Goal: Information Seeking & Learning: Learn about a topic

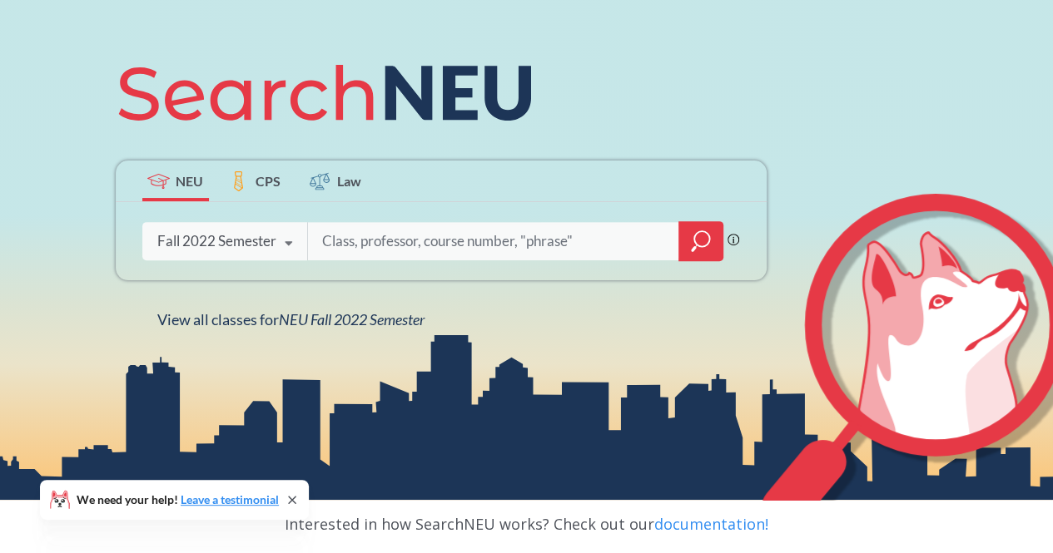
scroll to position [178, 0]
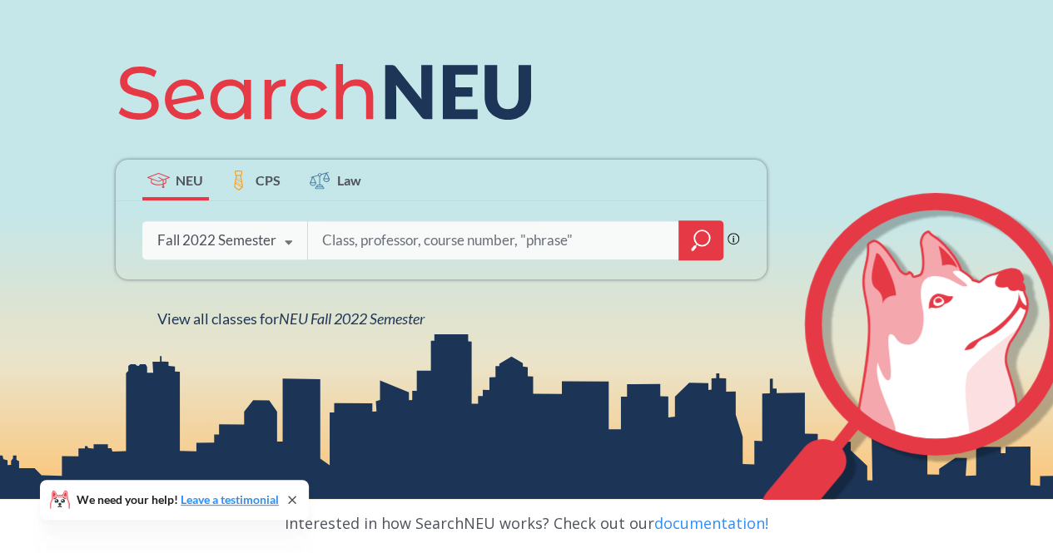
click at [254, 235] on div "Fall 2022 Semester" at bounding box center [216, 240] width 119 height 18
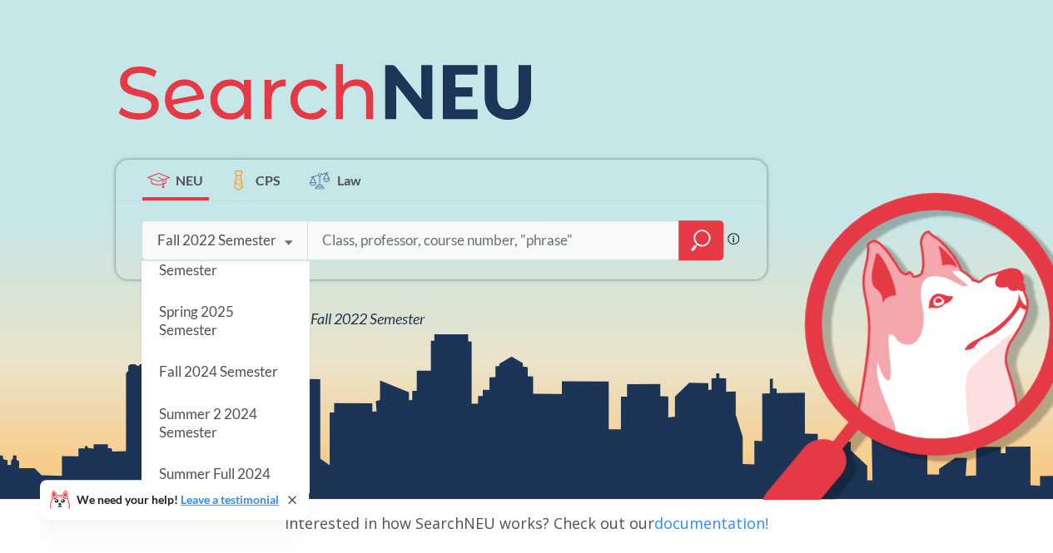
scroll to position [0, 0]
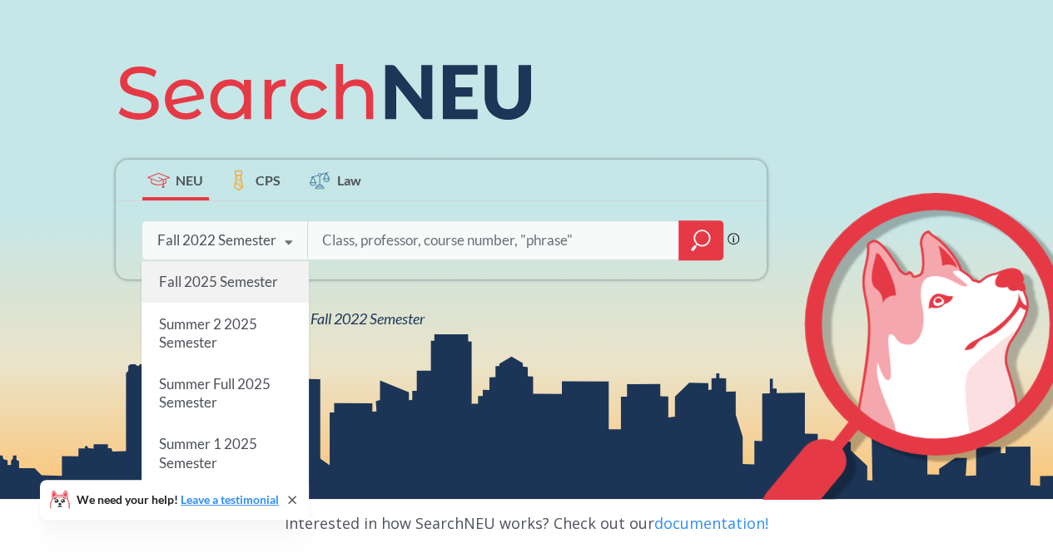
click at [240, 292] on div "Fall 2025 Semester" at bounding box center [224, 282] width 167 height 42
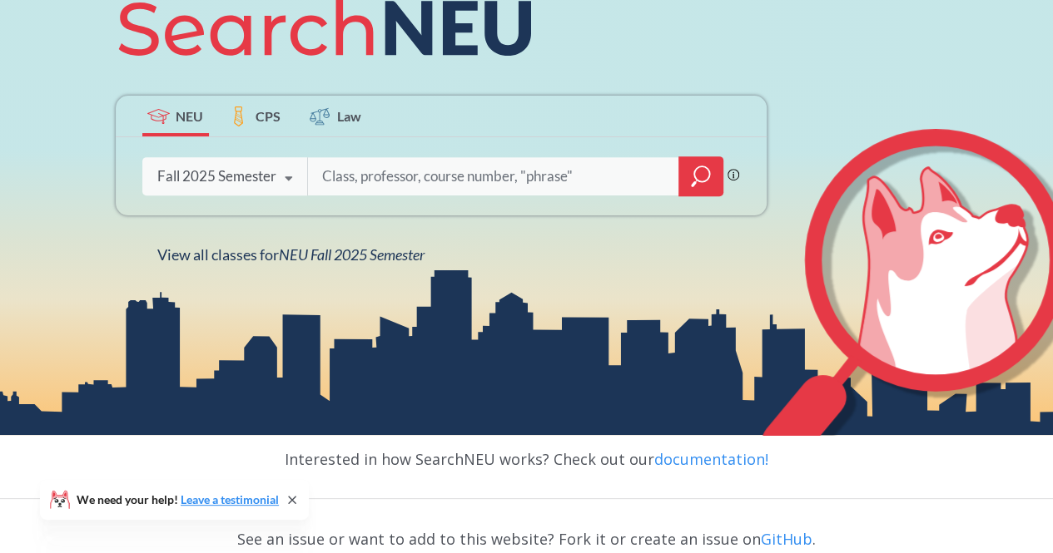
scroll to position [252, 0]
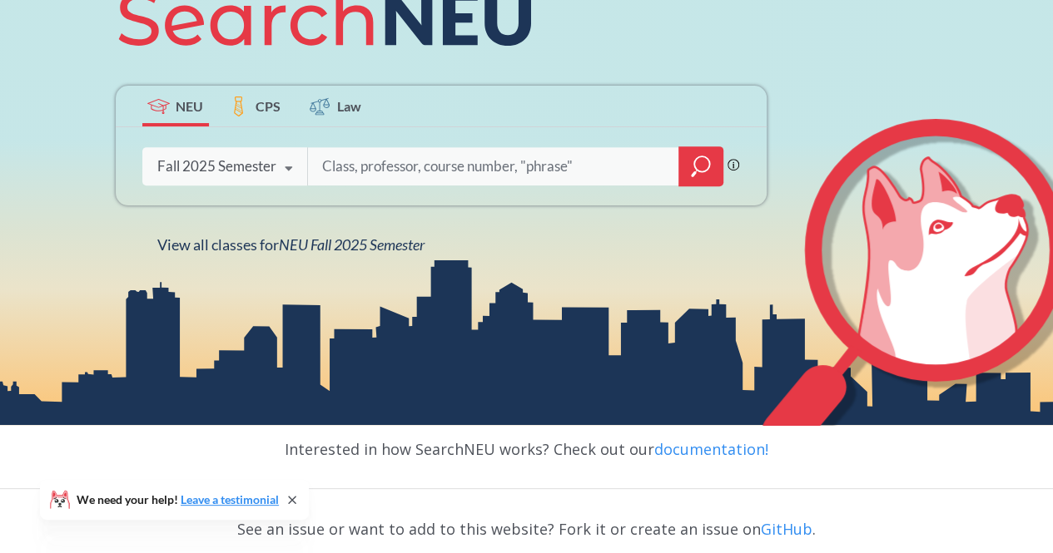
click at [399, 164] on input "search" at bounding box center [493, 166] width 346 height 35
type input "EI"
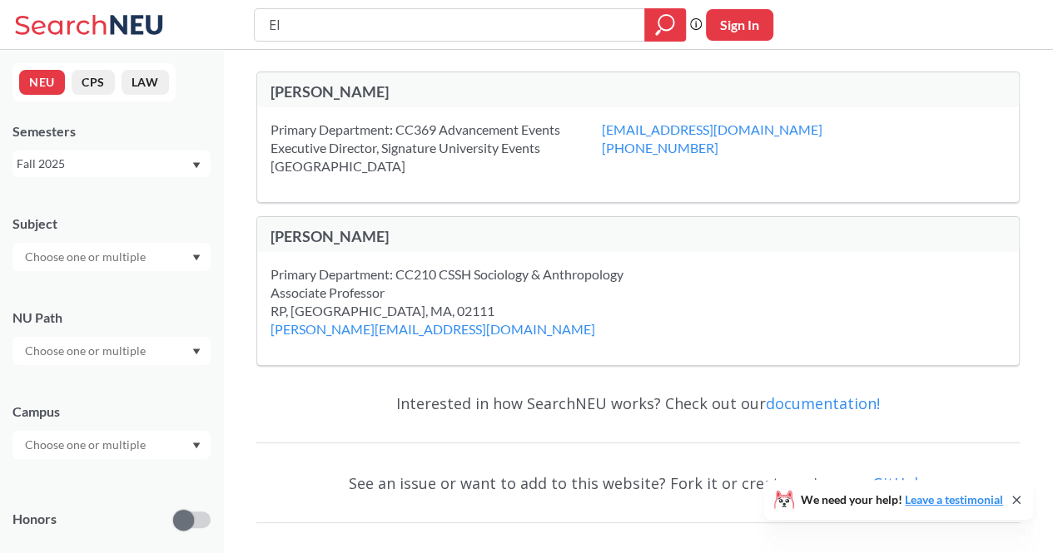
click at [115, 352] on input "text" at bounding box center [87, 351] width 140 height 20
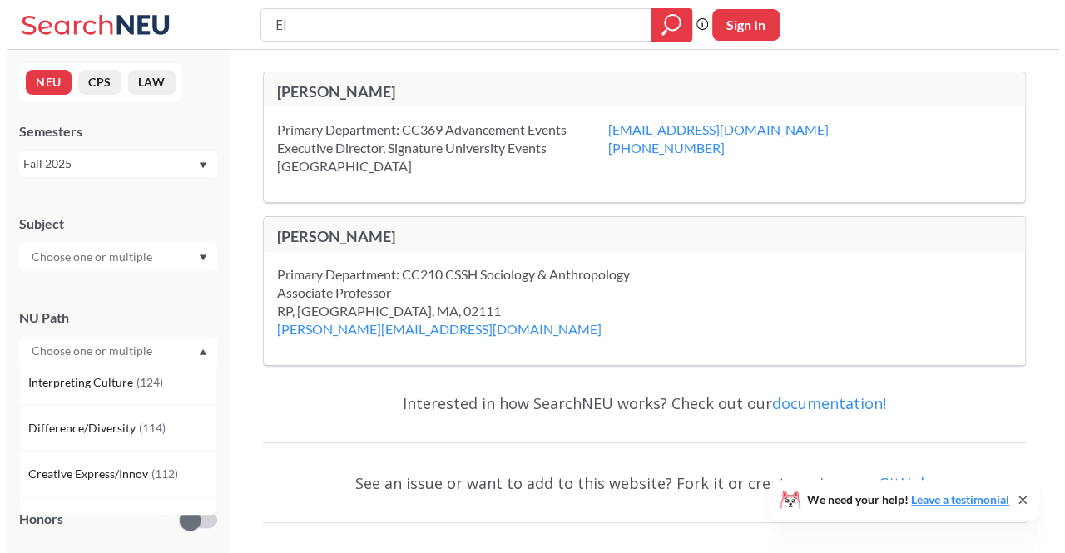
scroll to position [132, 0]
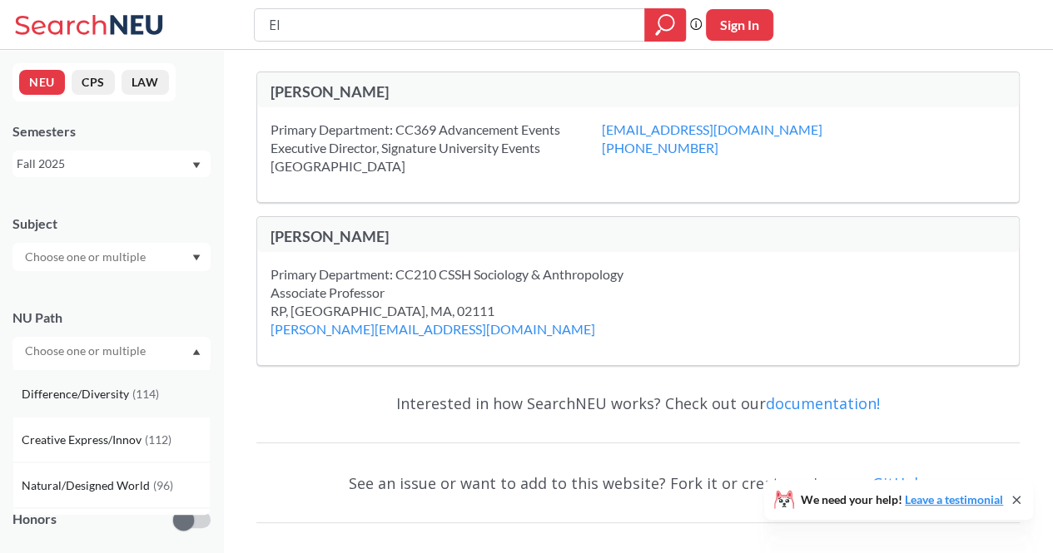
click at [94, 407] on div "Difference/Diversity ( 114 )" at bounding box center [111, 394] width 198 height 46
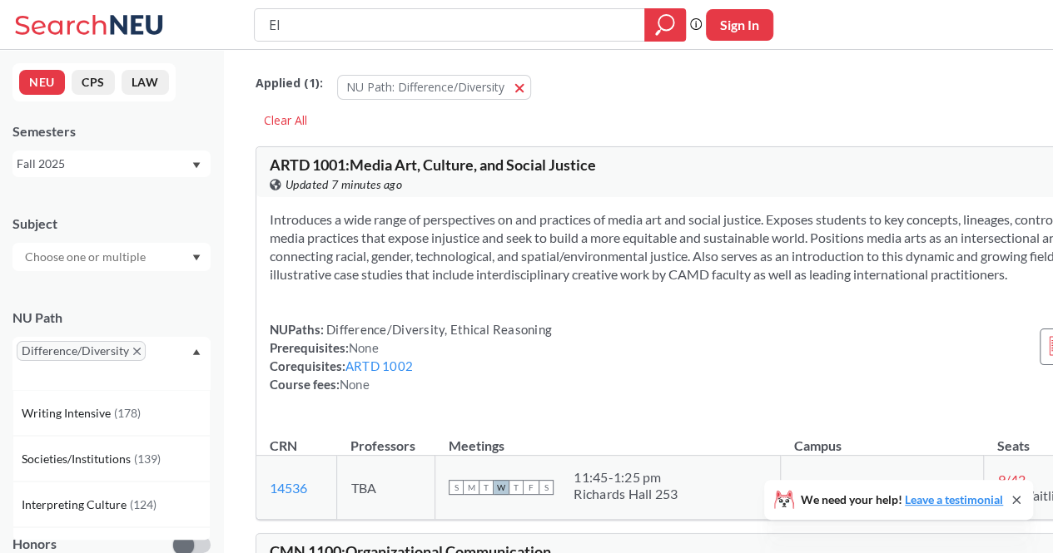
click at [175, 352] on div "Difference/Diversity" at bounding box center [111, 363] width 198 height 53
click at [596, 24] on input "EI" at bounding box center [449, 25] width 365 height 28
type input "E"
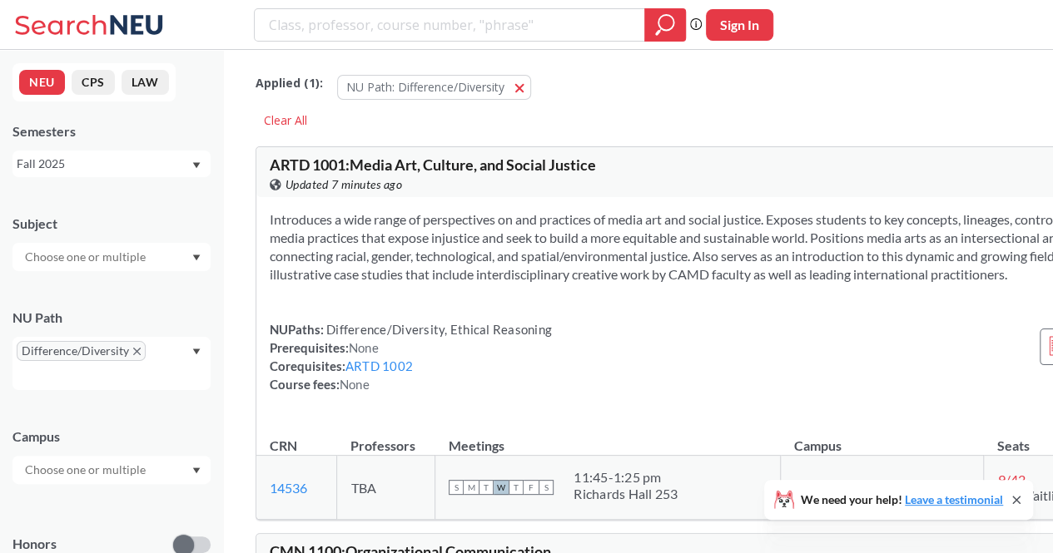
click at [717, 102] on div "Applied ( 1 ): NU Path: Difference/Diversity Difference/Diversity" at bounding box center [750, 83] width 988 height 50
click at [154, 368] on div "Difference/Diversity" at bounding box center [111, 363] width 198 height 53
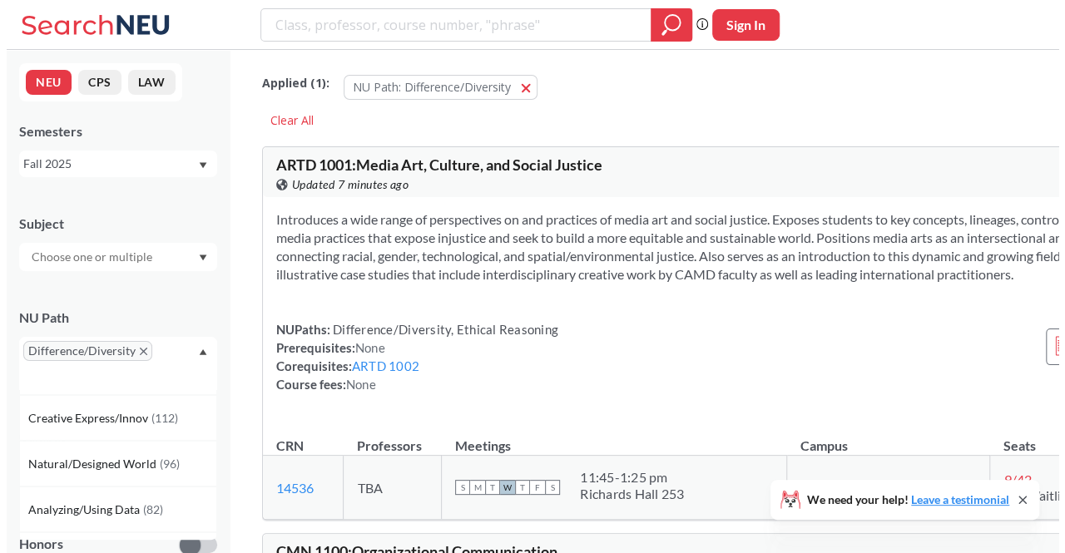
scroll to position [132, 0]
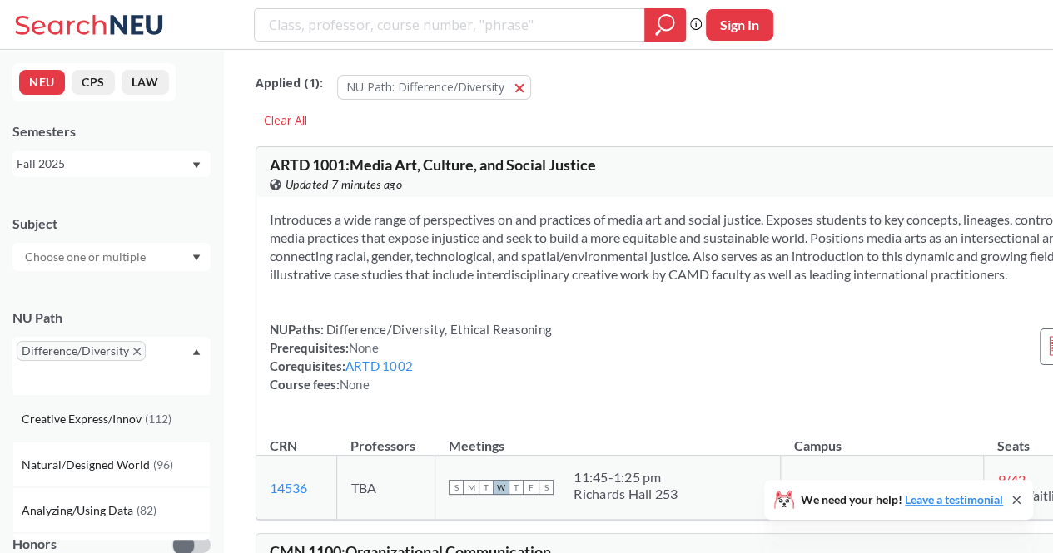
click at [112, 420] on span "Creative Express/Innov" at bounding box center [83, 419] width 123 height 18
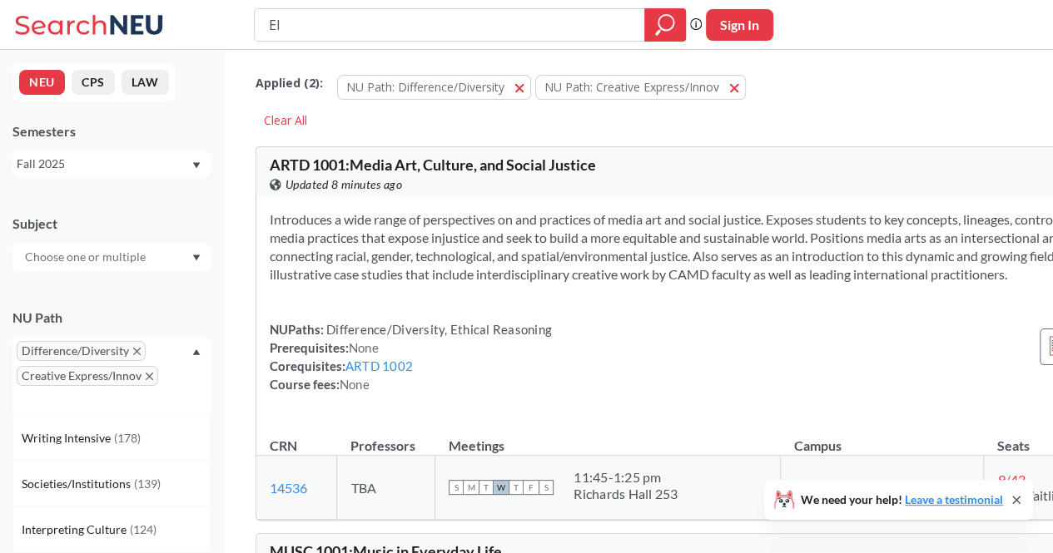
click at [194, 352] on icon "Dropdown arrow" at bounding box center [196, 352] width 8 height 7
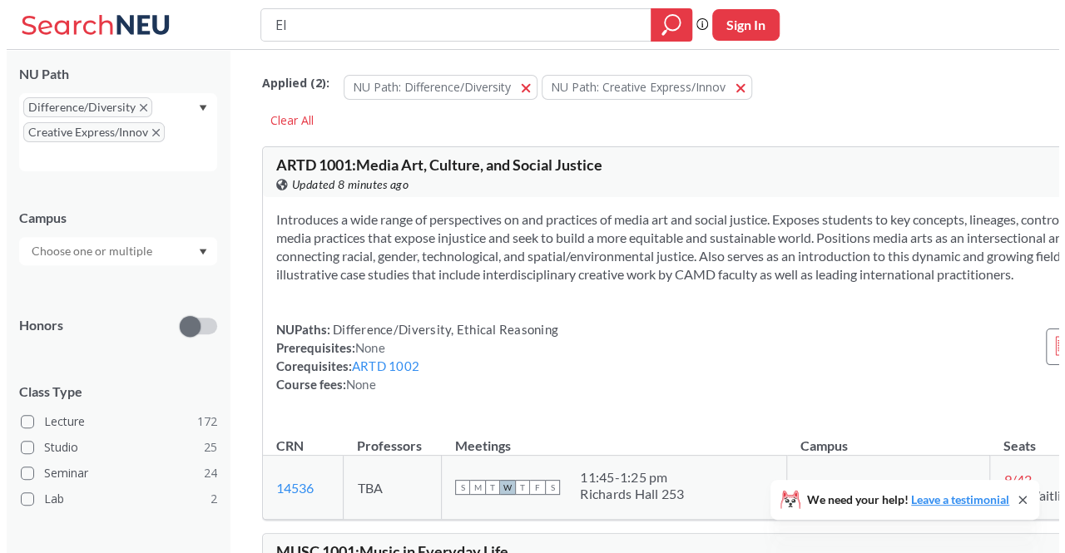
scroll to position [365, 0]
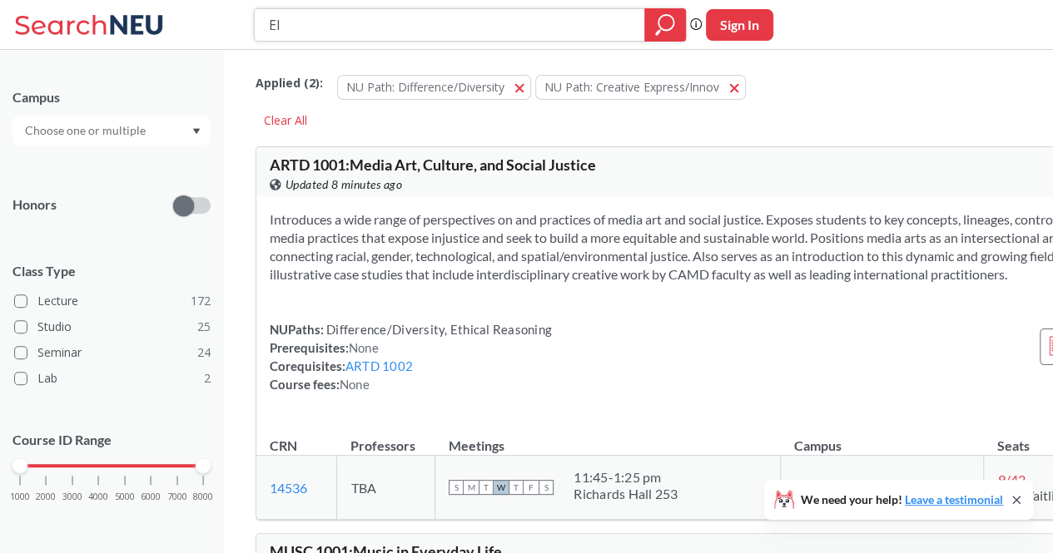
drag, startPoint x: 565, startPoint y: 27, endPoint x: 1, endPoint y: 41, distance: 564.4
click at [1, 41] on div "EI Phrase search guarantees the exact search appears in the results. Ex. If you…" at bounding box center [526, 25] width 1053 height 50
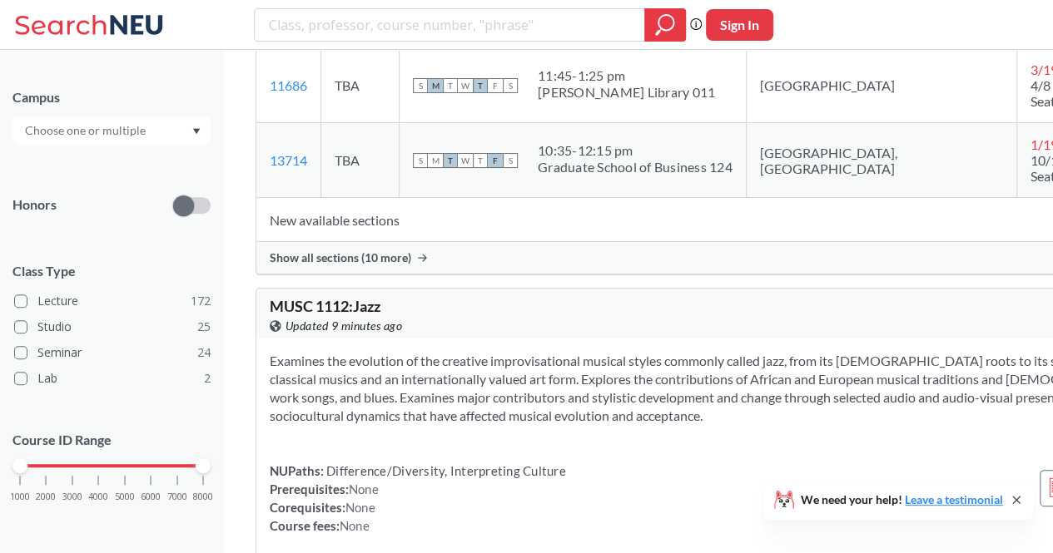
scroll to position [9242, 0]
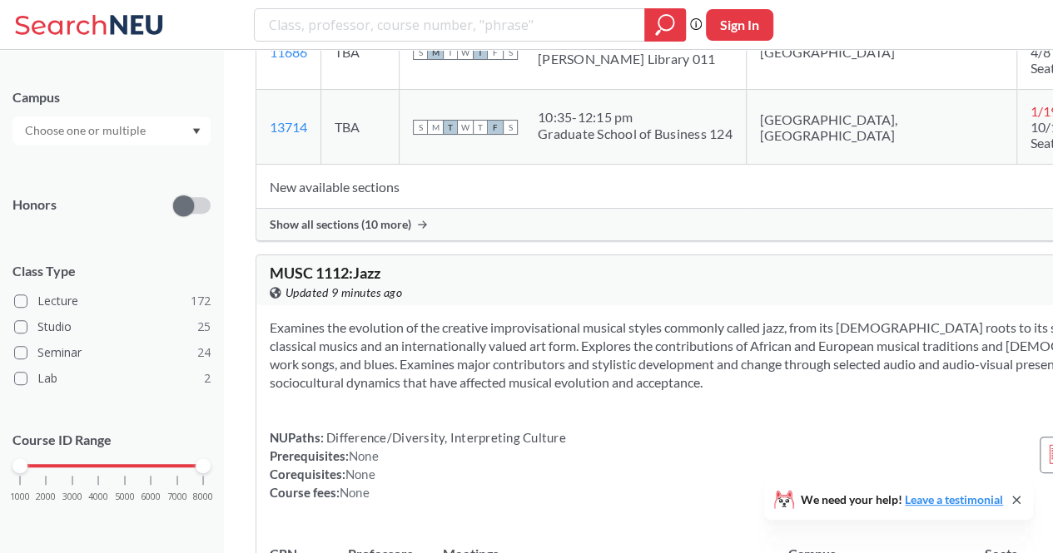
type input "EI"
